Goal: Find specific page/section: Find specific page/section

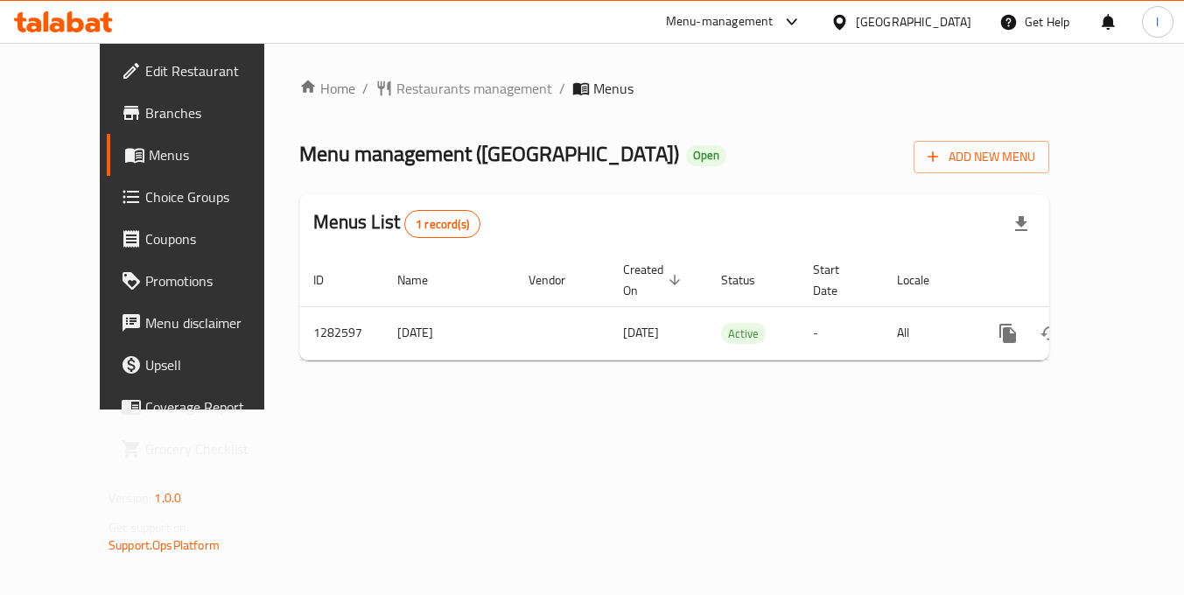
click at [613, 410] on div "Home / Restaurants management / Menus Menu management ( Beauty Square ) Open Ad…" at bounding box center [674, 226] width 820 height 367
click at [428, 81] on span "Restaurants management" at bounding box center [474, 88] width 156 height 21
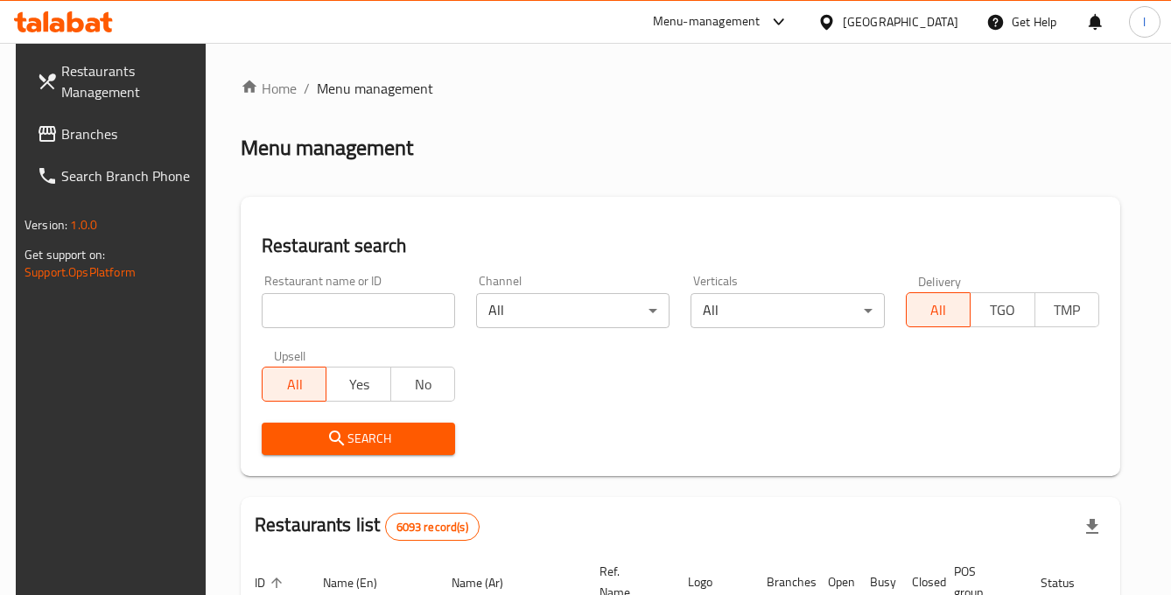
click at [400, 313] on input "search" at bounding box center [358, 310] width 193 height 35
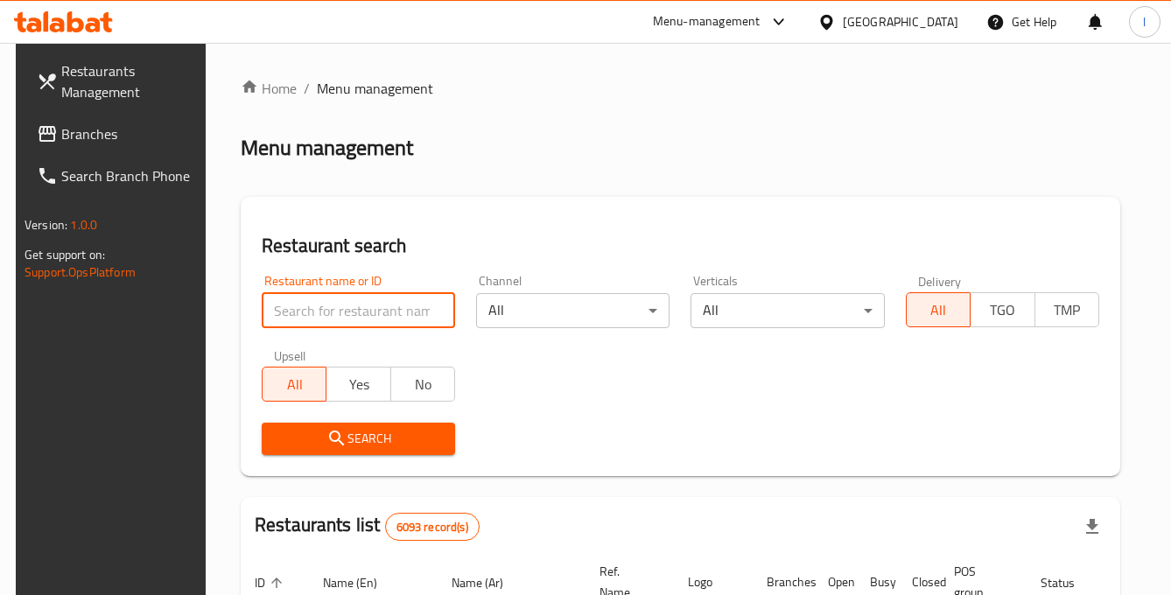
paste input "694897"
type input "694897"
click button "Search" at bounding box center [358, 439] width 193 height 32
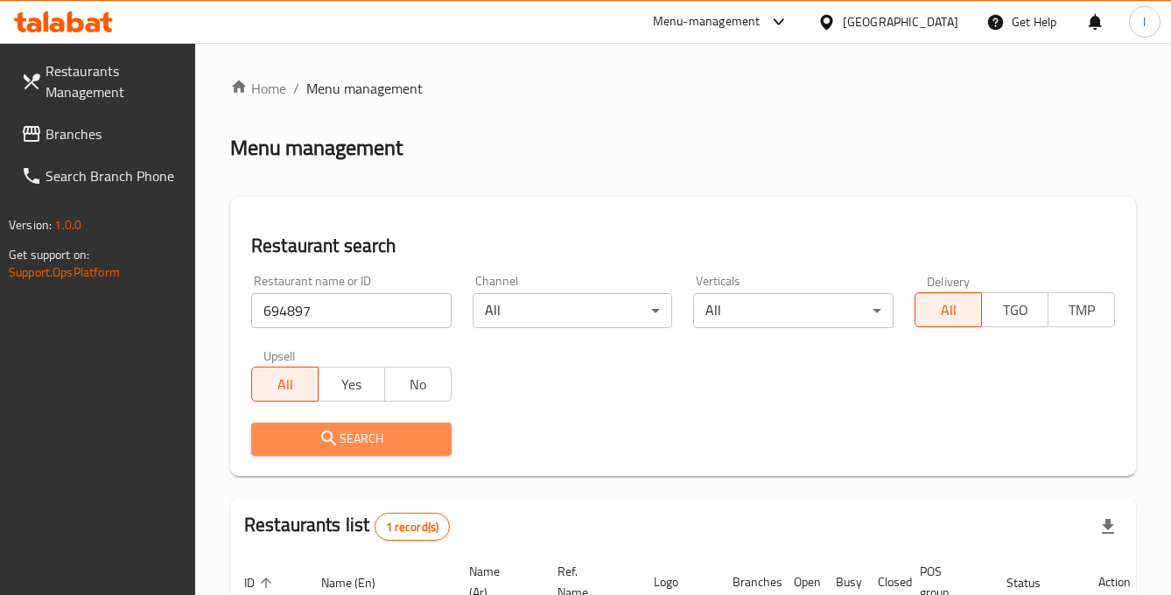
click at [384, 438] on span "Search" at bounding box center [351, 439] width 172 height 22
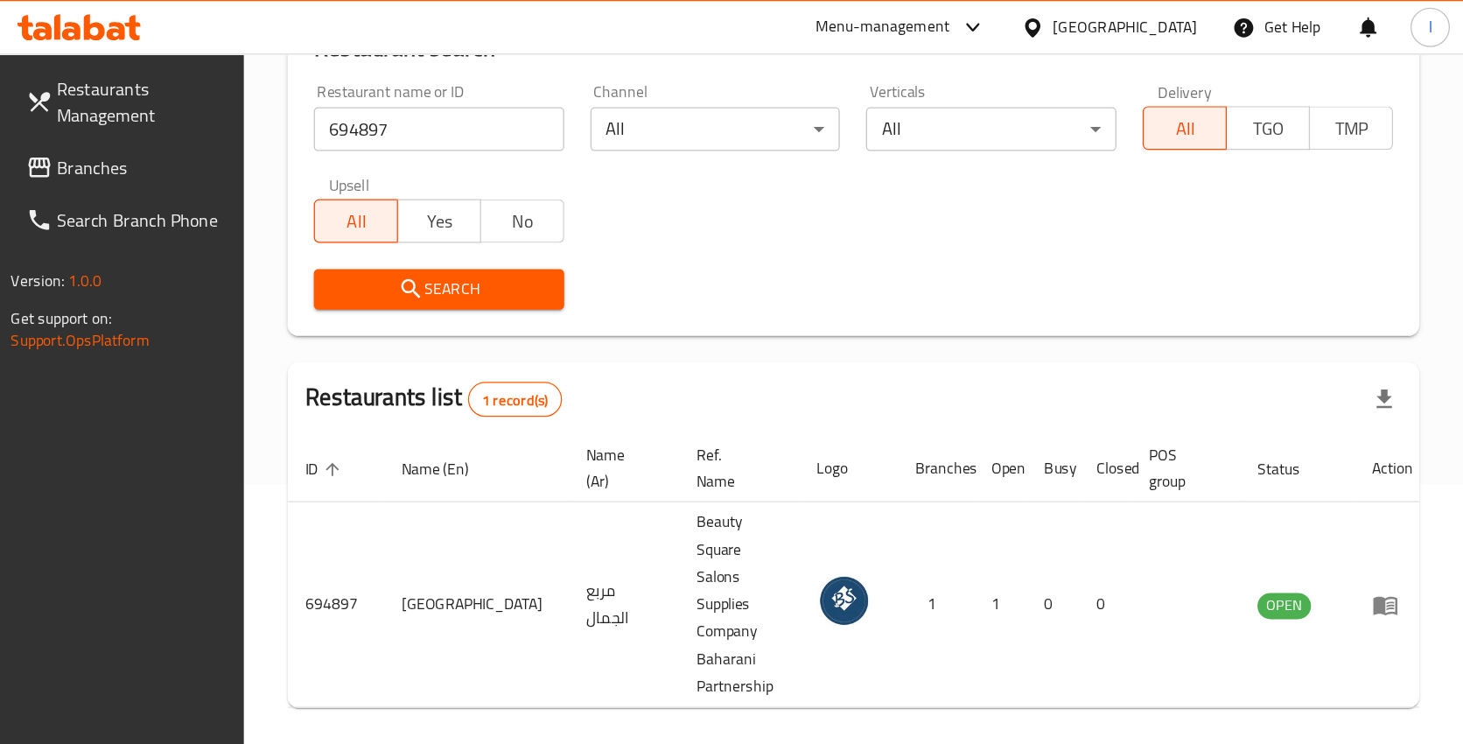
scroll to position [23, 0]
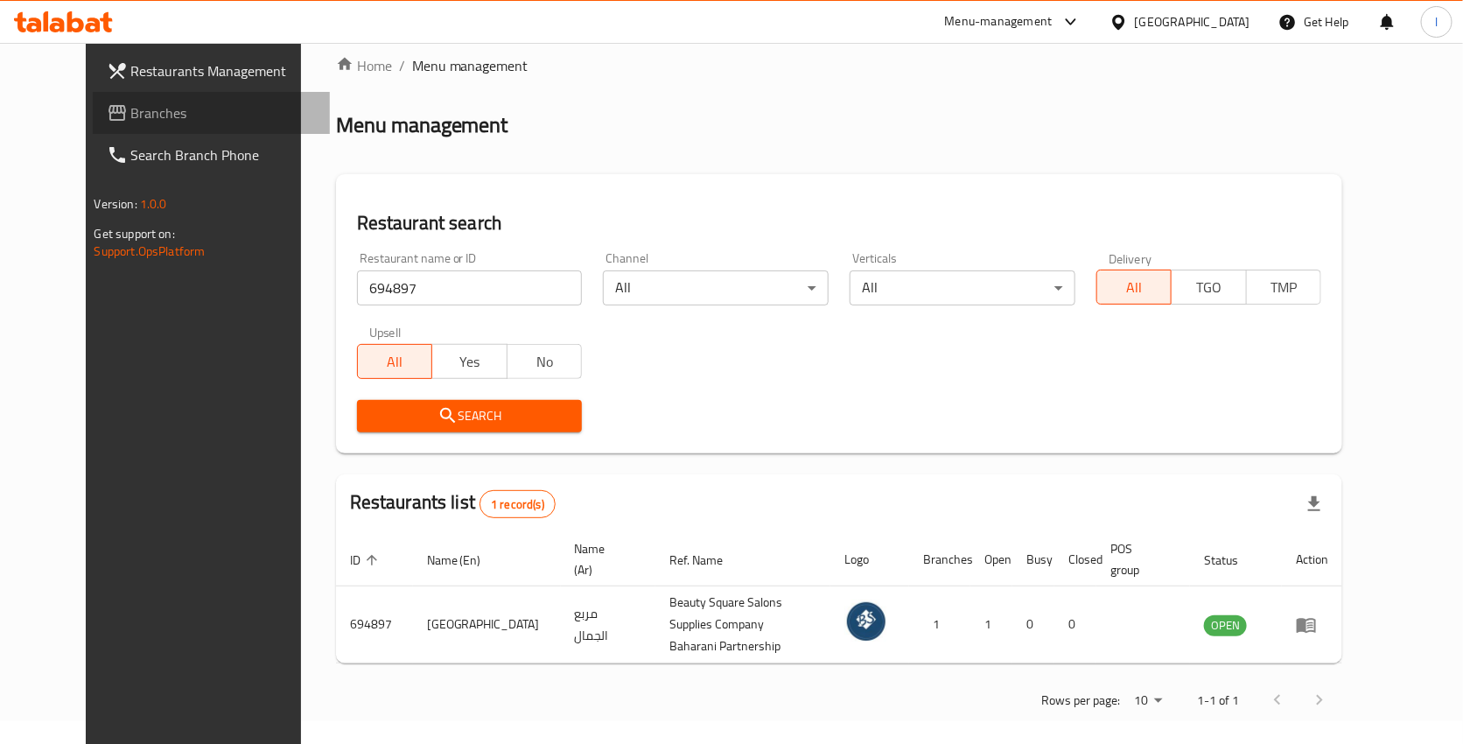
click at [131, 105] on span "Branches" at bounding box center [223, 112] width 185 height 21
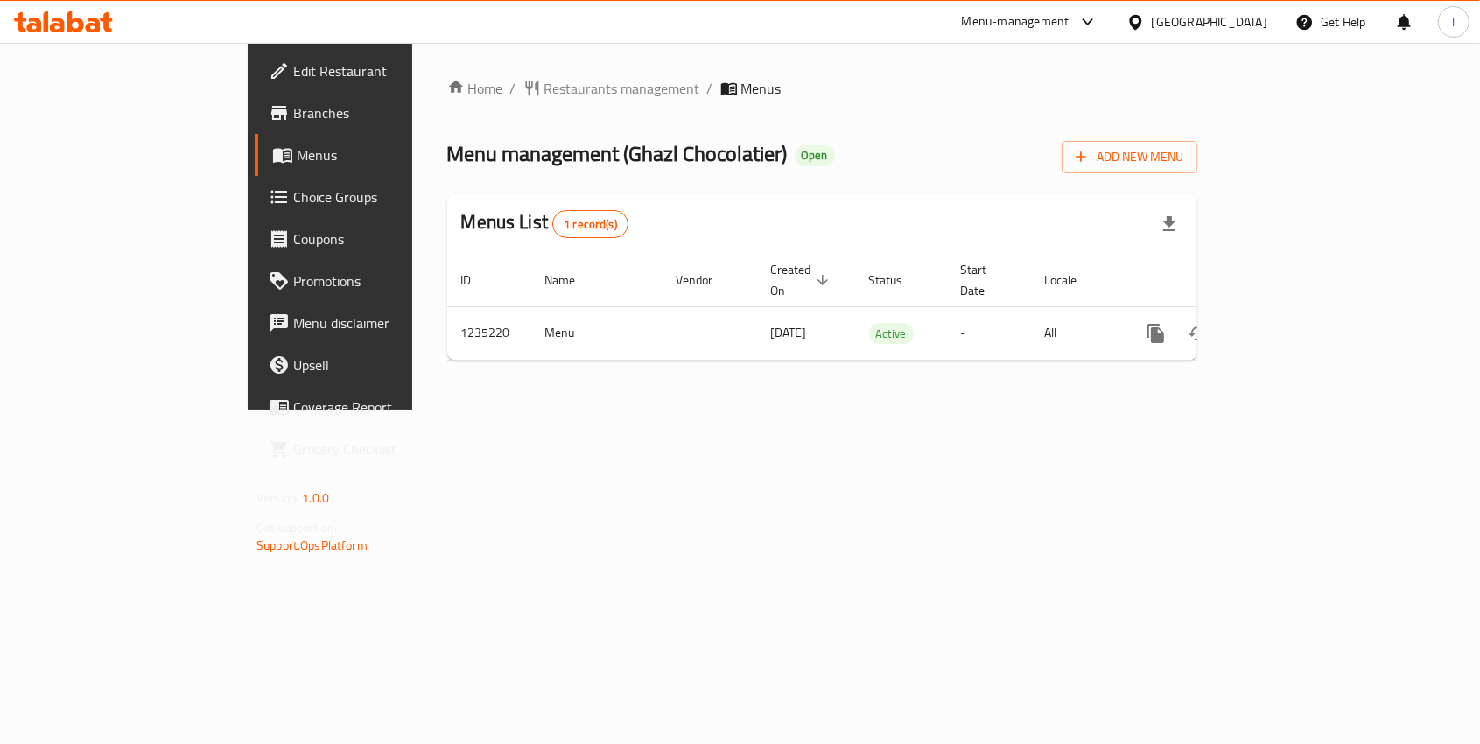
click at [544, 79] on span "Restaurants management" at bounding box center [622, 88] width 156 height 21
click at [544, 83] on span "Restaurants management" at bounding box center [622, 89] width 156 height 21
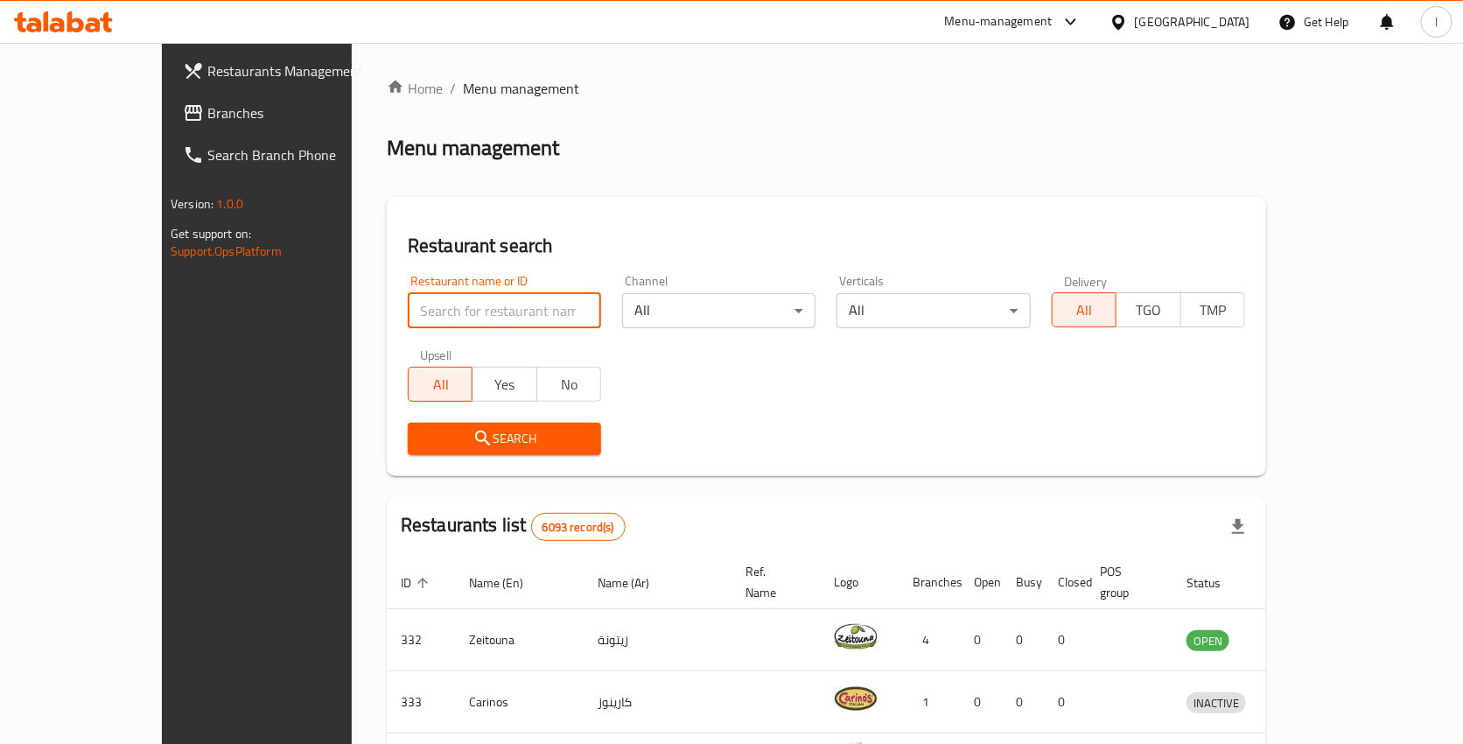
click at [446, 307] on input "search" at bounding box center [504, 310] width 193 height 35
paste input "678649"
type input "678649"
click at [442, 442] on span "Search" at bounding box center [504, 439] width 165 height 22
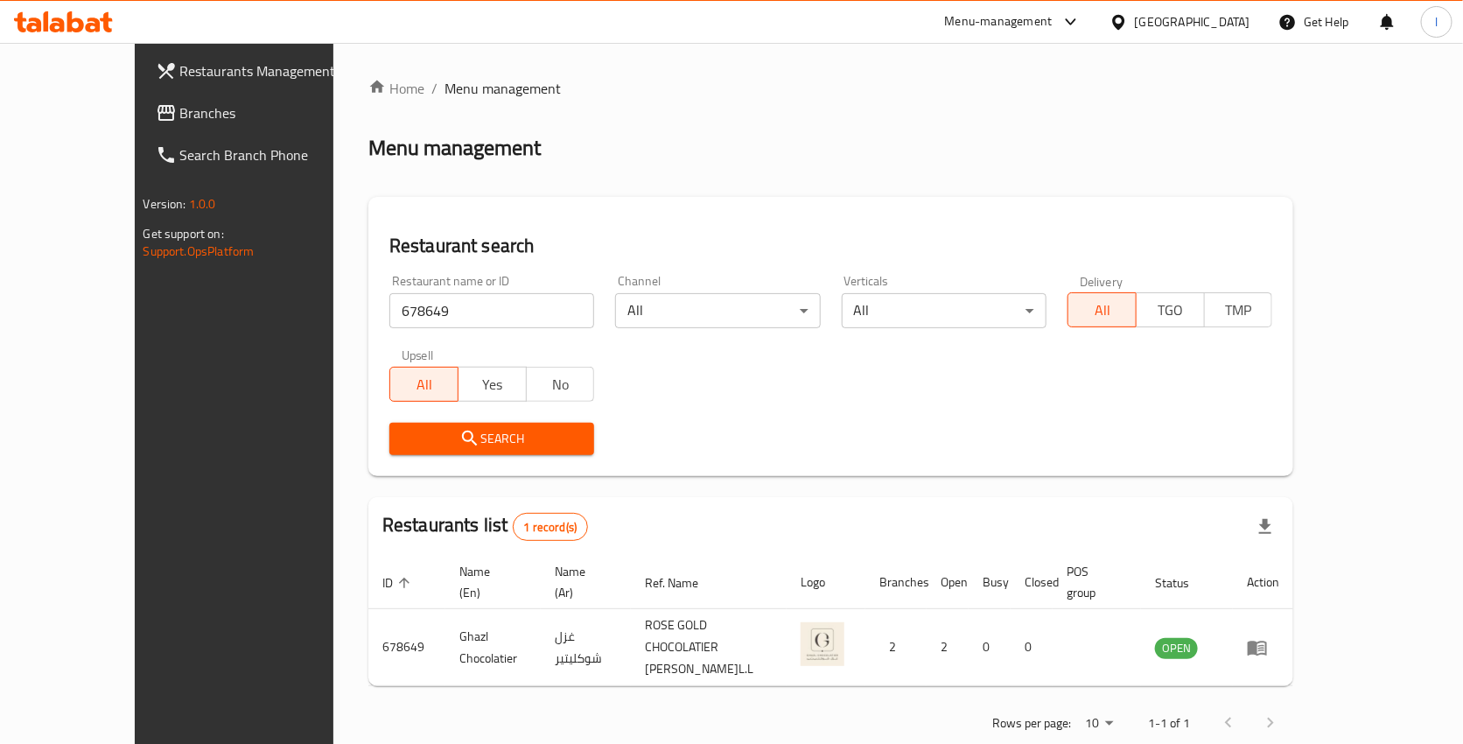
click at [442, 442] on span "Search" at bounding box center [491, 439] width 177 height 22
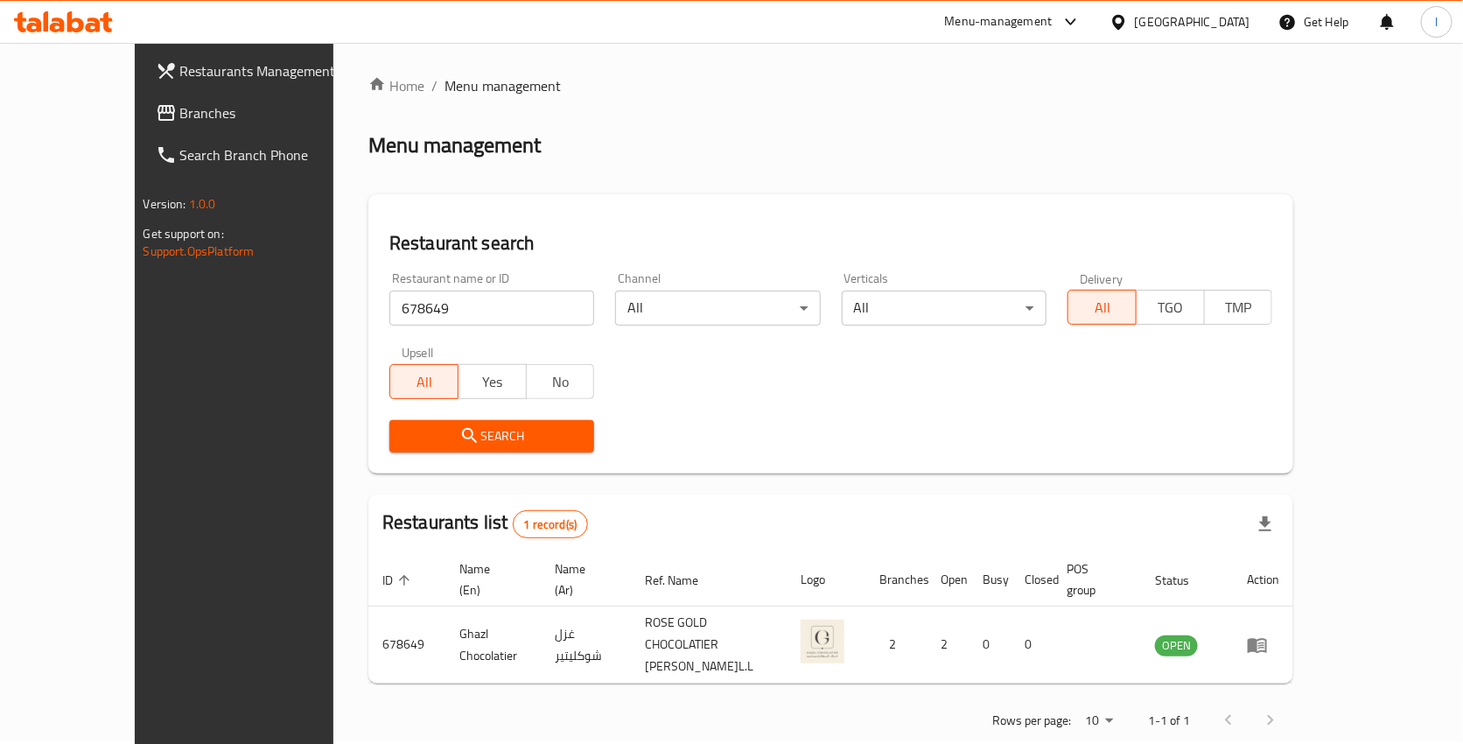
click at [142, 101] on link "Branches" at bounding box center [260, 113] width 237 height 42
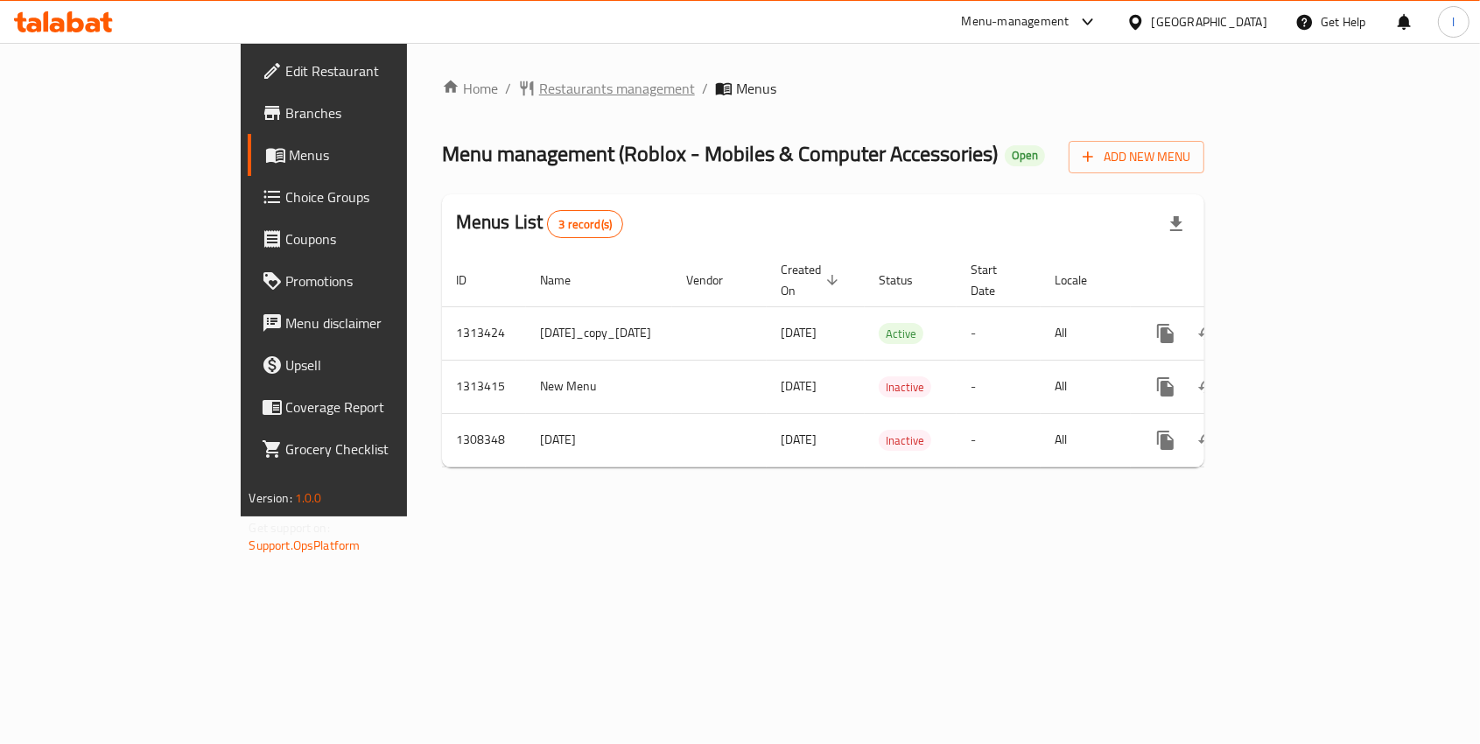
click at [539, 89] on span "Restaurants management" at bounding box center [617, 88] width 156 height 21
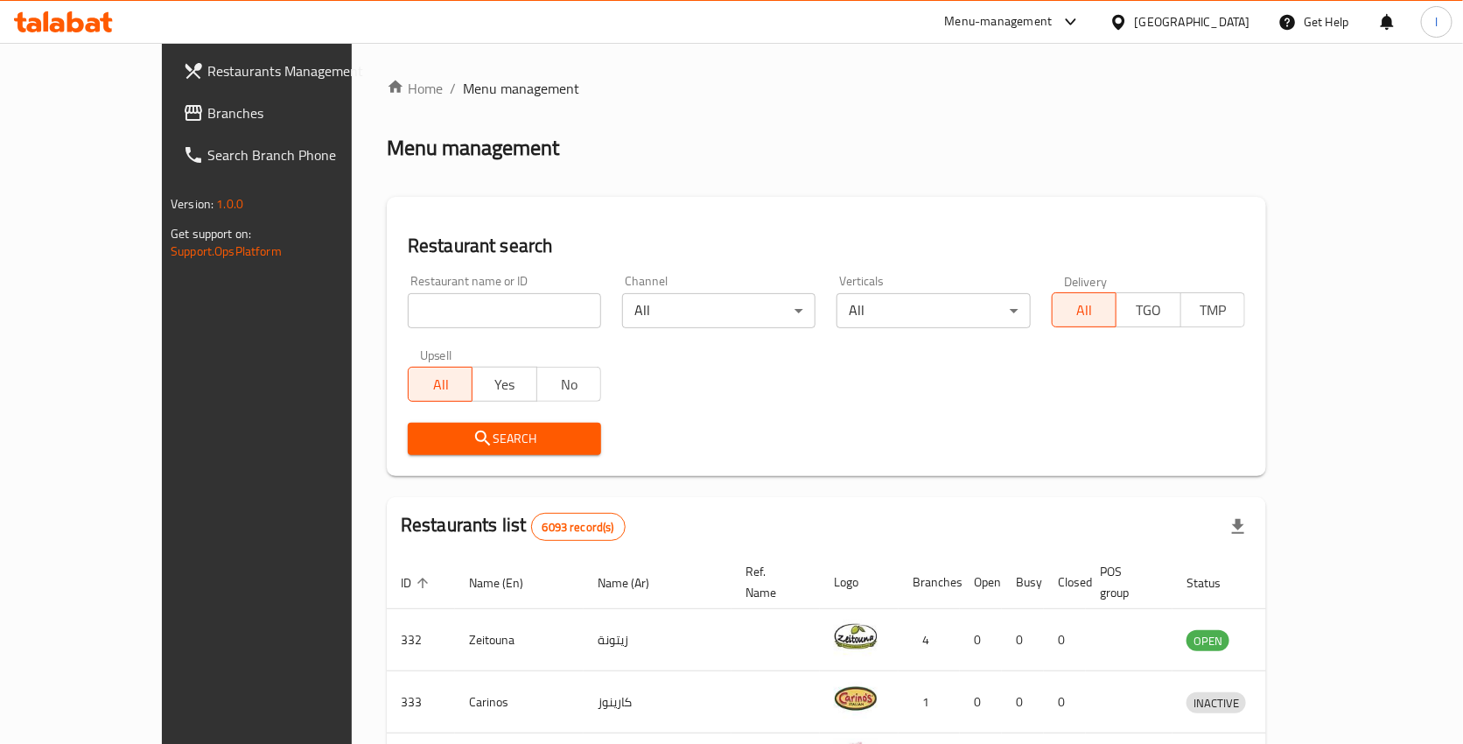
click at [462, 311] on input "search" at bounding box center [504, 310] width 193 height 35
paste input "704544"
type input "704544"
click button "Search" at bounding box center [504, 439] width 193 height 32
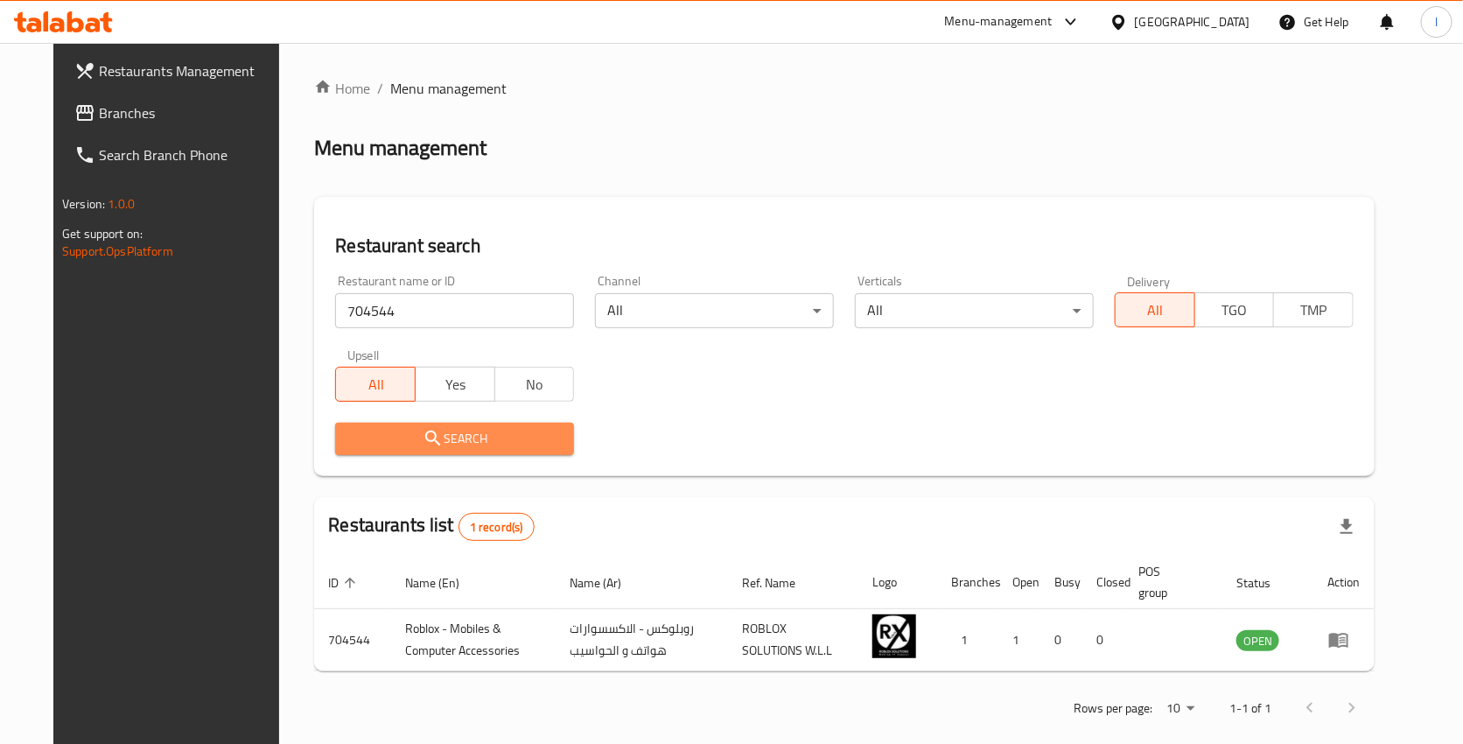
click at [460, 431] on span "Search" at bounding box center [454, 439] width 211 height 22
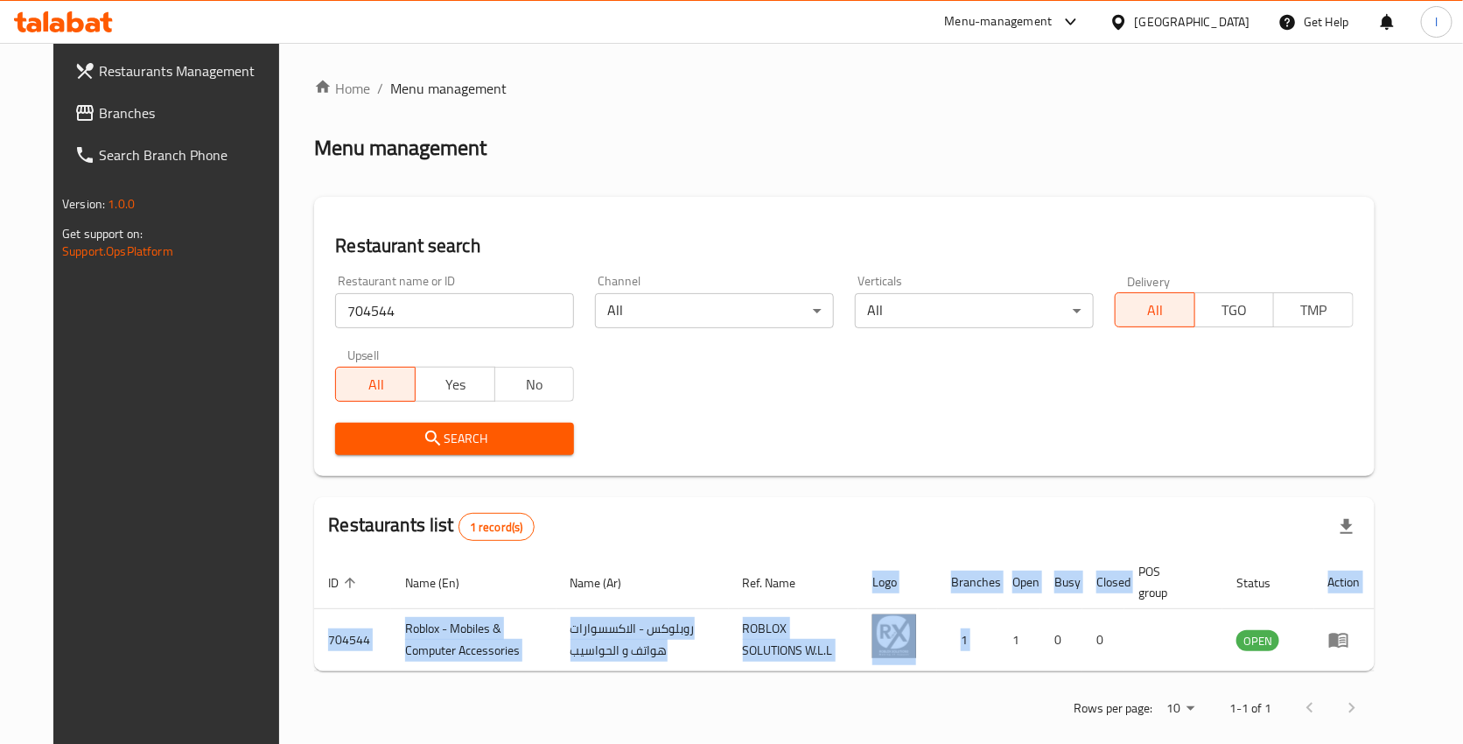
drag, startPoint x: 1051, startPoint y: 650, endPoint x: 1467, endPoint y: 648, distance: 415.7
click at [1463, 648] on html "​ Menu-management Bahrain Get Help l Restaurants Management Branches Search Bra…" at bounding box center [731, 372] width 1463 height 744
click at [99, 115] on span "Branches" at bounding box center [191, 112] width 185 height 21
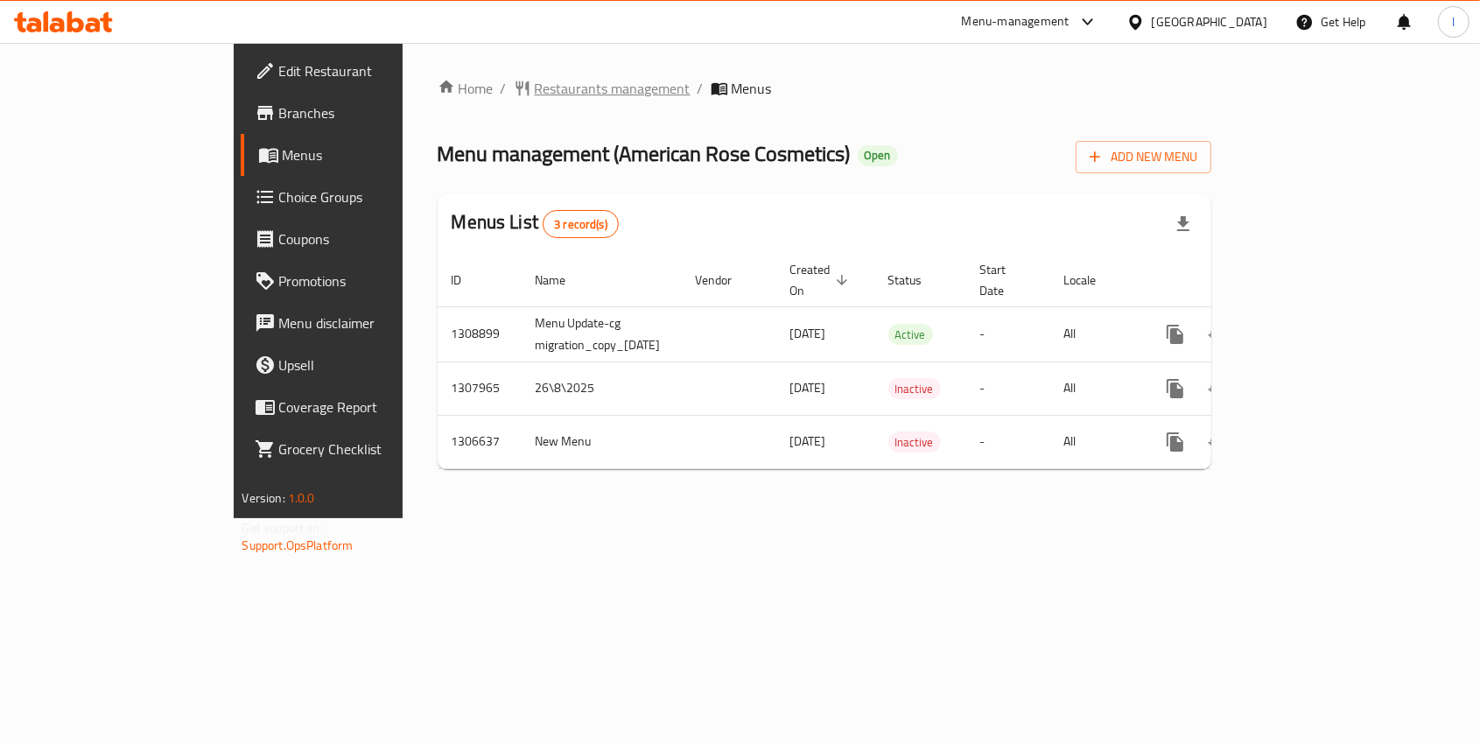
click at [535, 84] on span "Restaurants management" at bounding box center [613, 88] width 156 height 21
click at [535, 79] on span "Restaurants management" at bounding box center [613, 89] width 156 height 21
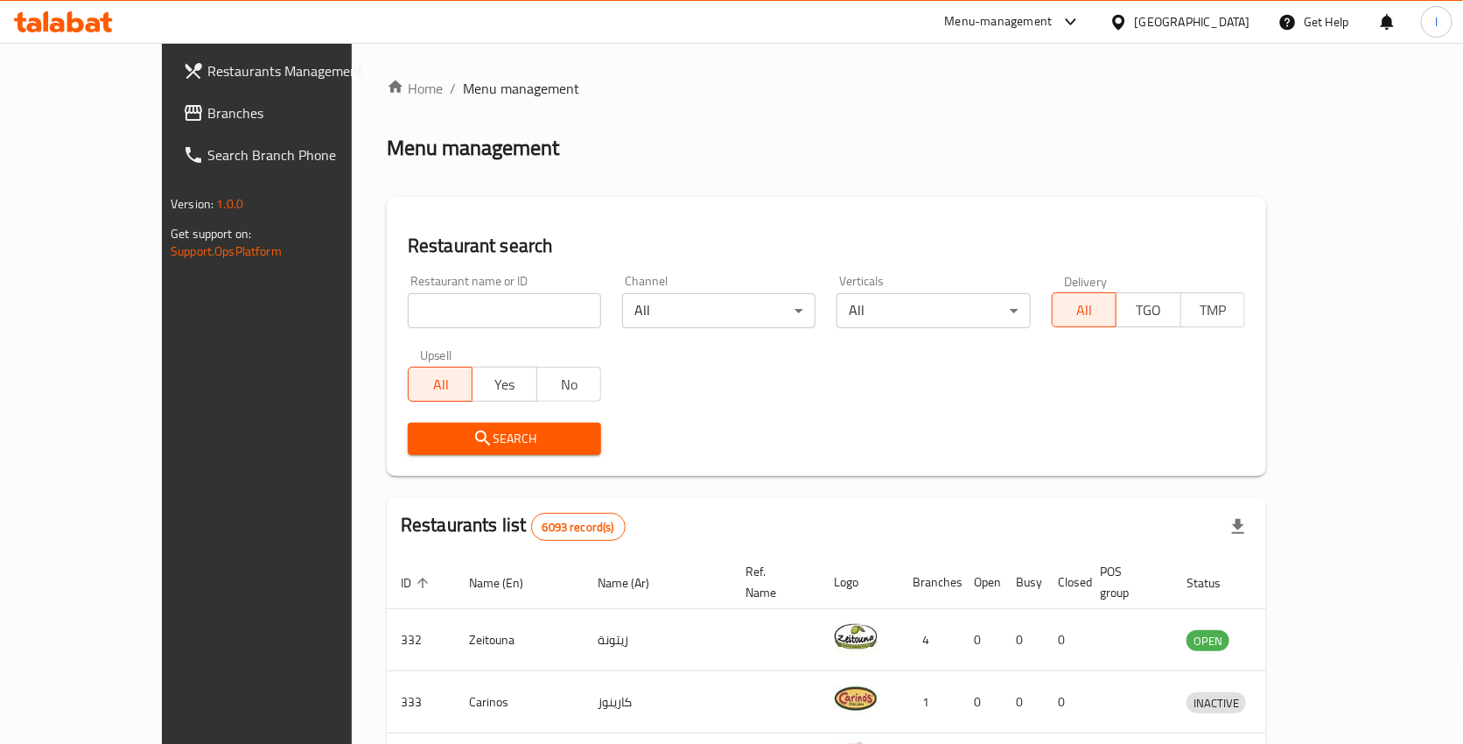
click at [477, 298] on input "search" at bounding box center [504, 310] width 193 height 35
paste input "703999"
type input "703999"
click at [473, 436] on icon "submit" at bounding box center [483, 438] width 21 height 21
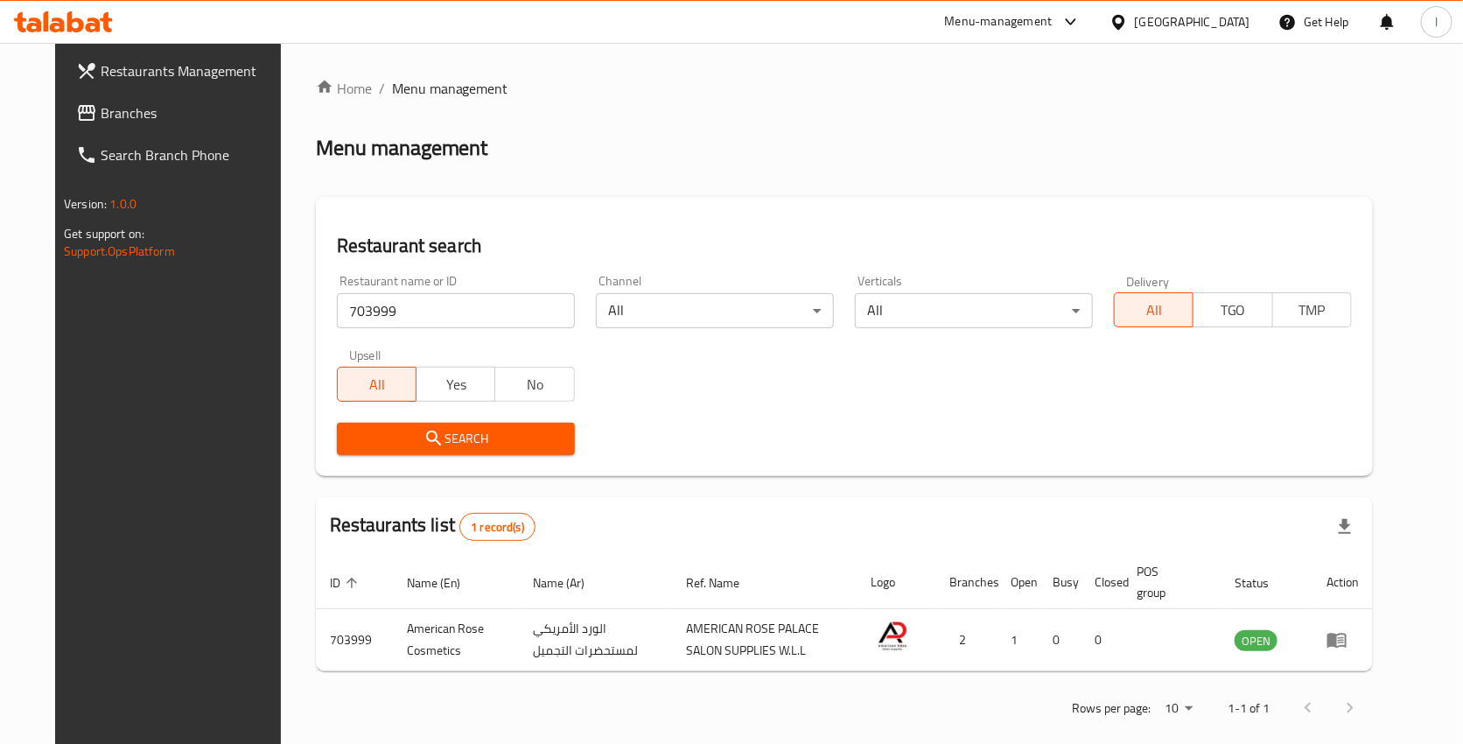
scroll to position [23, 0]
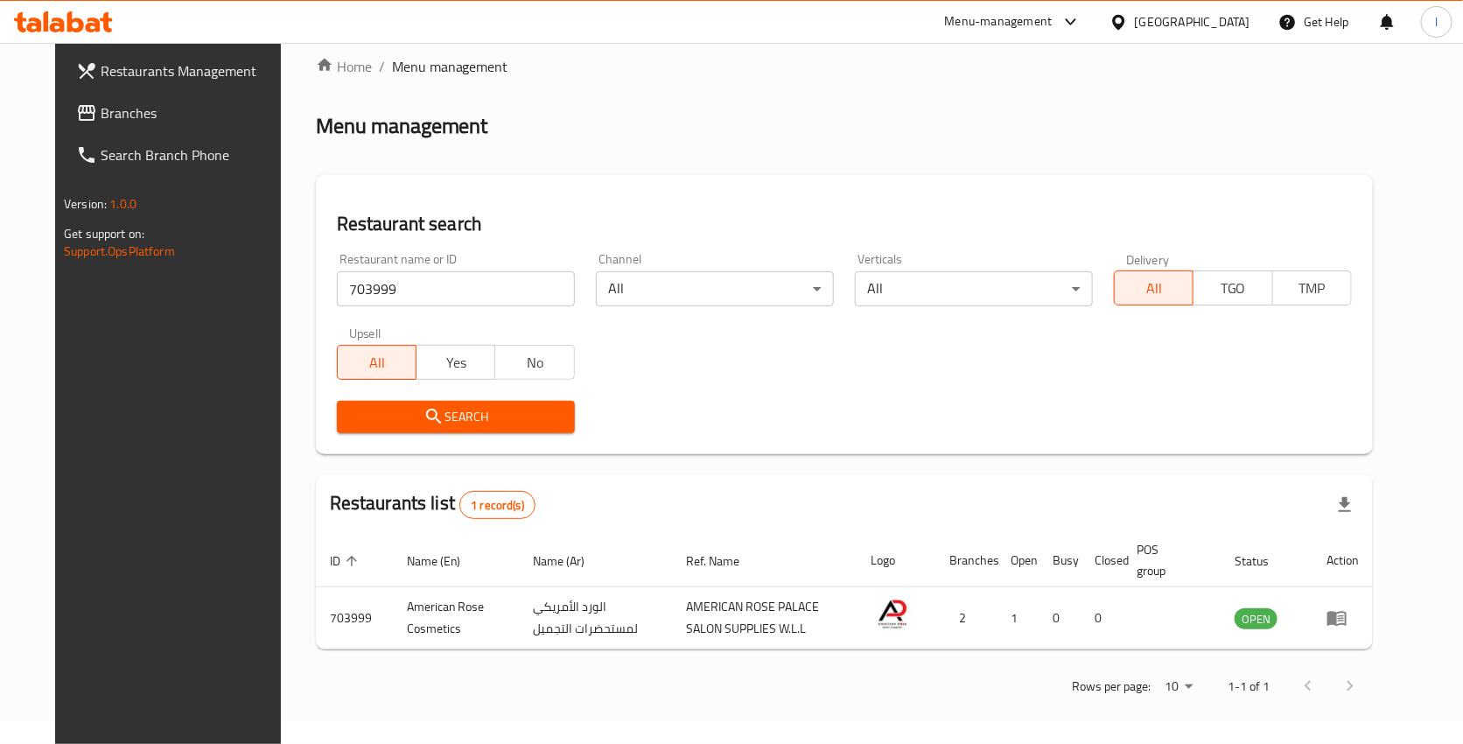
click at [137, 110] on span "Branches" at bounding box center [193, 112] width 185 height 21
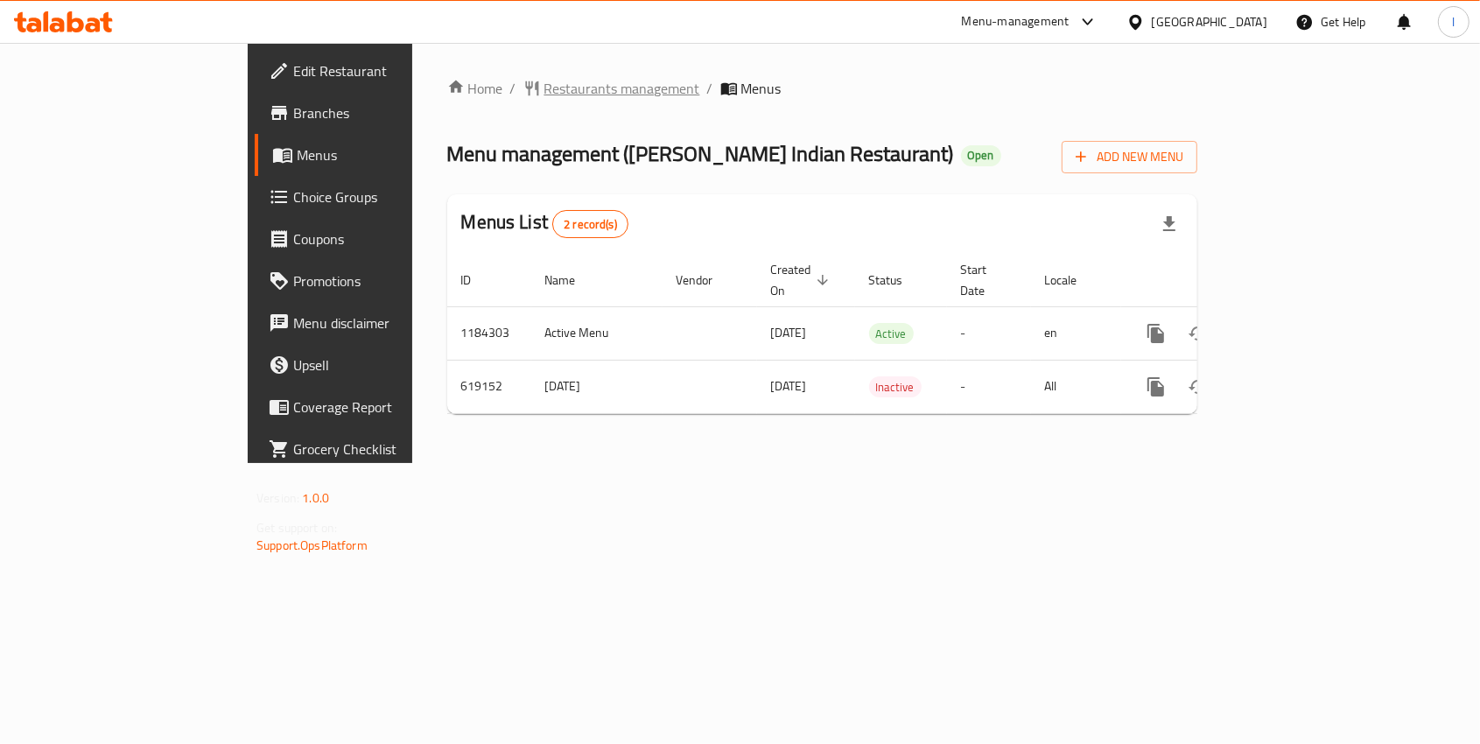
click at [544, 78] on span "Restaurants management" at bounding box center [622, 88] width 156 height 21
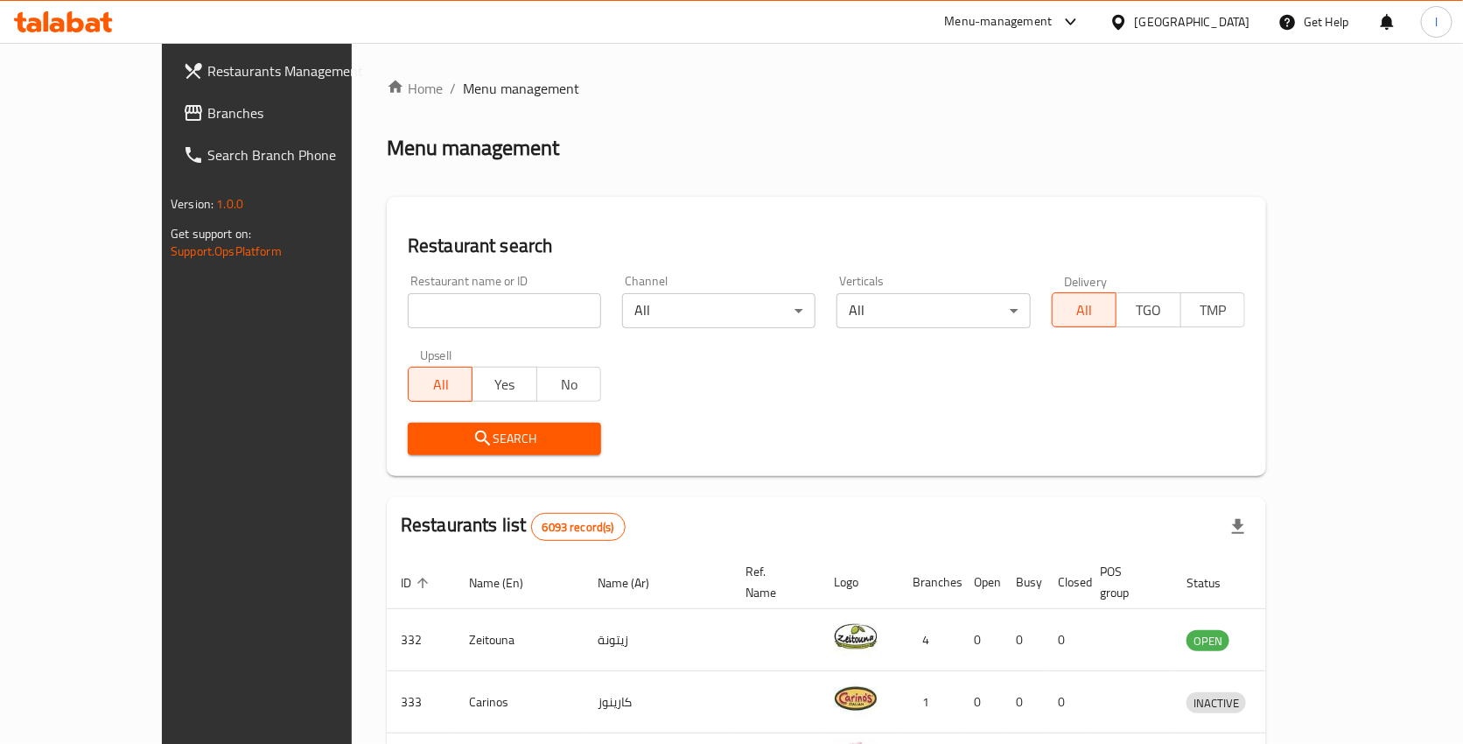
click at [421, 308] on input "search" at bounding box center [504, 310] width 193 height 35
paste input "639058"
type input "639058"
click at [422, 438] on span "Search" at bounding box center [504, 439] width 165 height 22
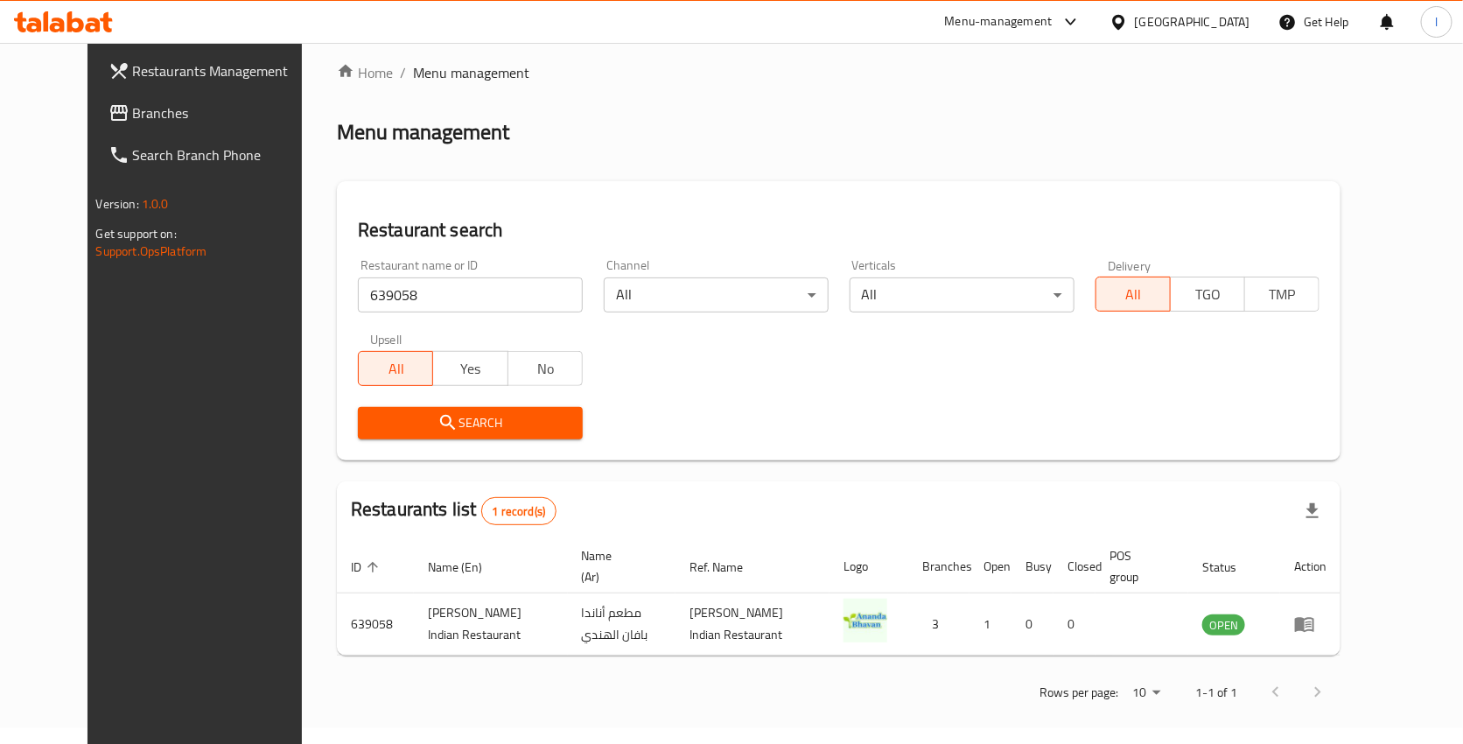
scroll to position [23, 0]
